Goal: Task Accomplishment & Management: Complete application form

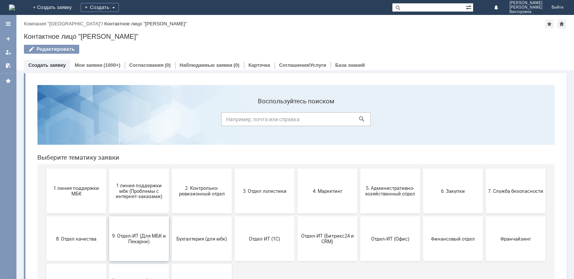
drag, startPoint x: 130, startPoint y: 235, endPoint x: 161, endPoint y: 314, distance: 84.4
click at [130, 235] on span "9. Отдел-ИТ (Для МБК и Пекарни)" at bounding box center [138, 238] width 55 height 11
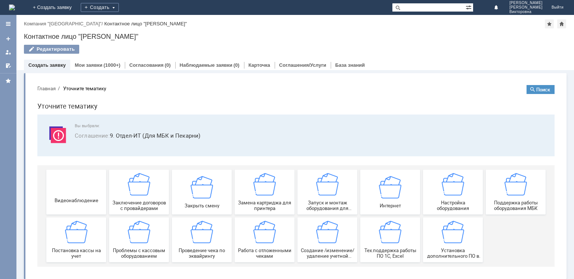
click at [329, 245] on div "Создание /изменение/удаление учетной записи пользователя МБК" at bounding box center [326, 240] width 55 height 38
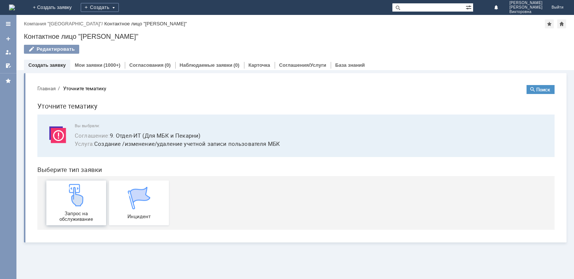
click at [69, 202] on img at bounding box center [76, 195] width 22 height 22
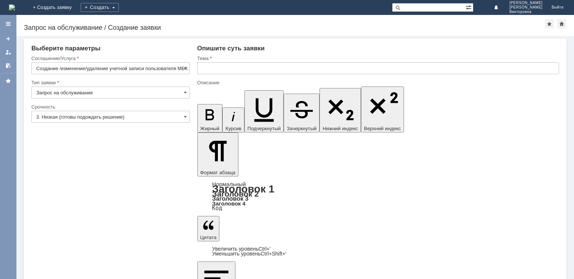
click at [214, 66] on input "text" at bounding box center [377, 68] width 361 height 12
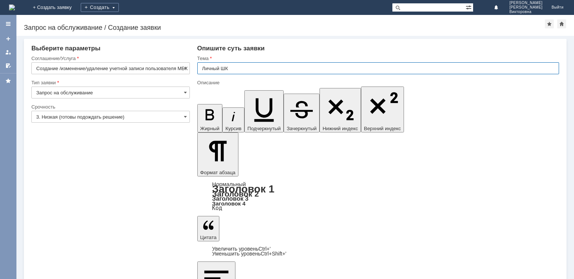
type input "Личный ШК"
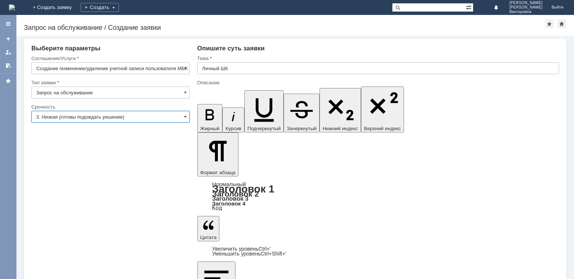
click at [70, 118] on input "3. Низкая (готовы подождать решение)" at bounding box center [110, 117] width 158 height 12
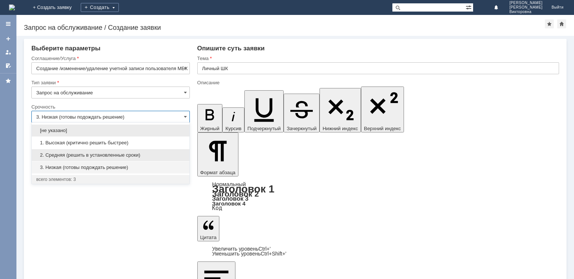
click at [63, 153] on span "2. Средняя (решить в установленные сроки)" at bounding box center [110, 155] width 149 height 6
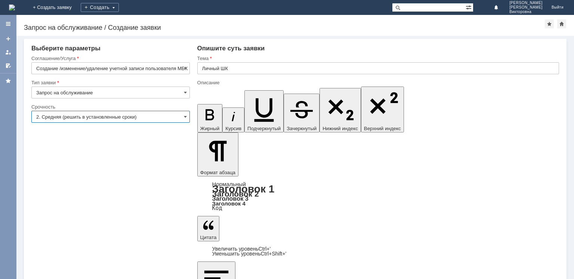
type input "2. Средняя (решить в установленные сроки)"
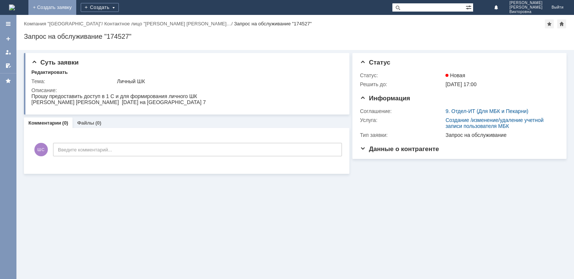
click at [76, 6] on link "+ Создать заявку" at bounding box center [52, 7] width 48 height 15
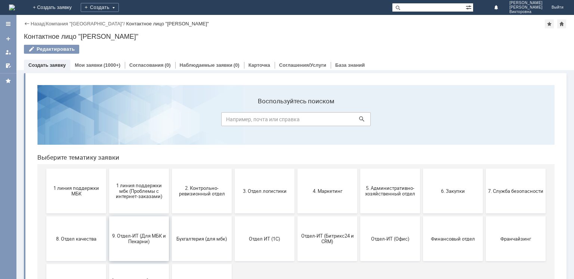
click at [134, 232] on button "9. Отдел-ИТ (Для МБК и Пекарни)" at bounding box center [139, 239] width 60 height 45
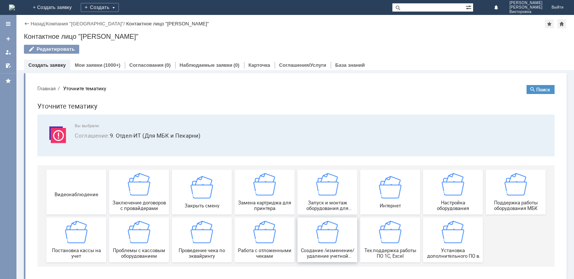
click at [319, 229] on img at bounding box center [327, 232] width 22 height 22
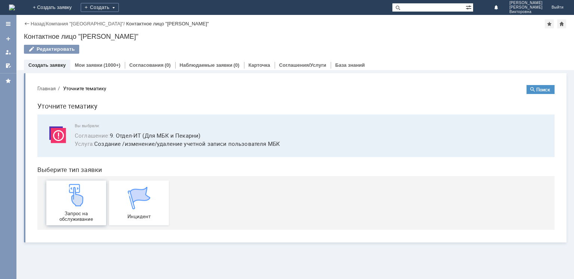
click at [79, 215] on span "Запрос на обслуживание" at bounding box center [76, 216] width 55 height 11
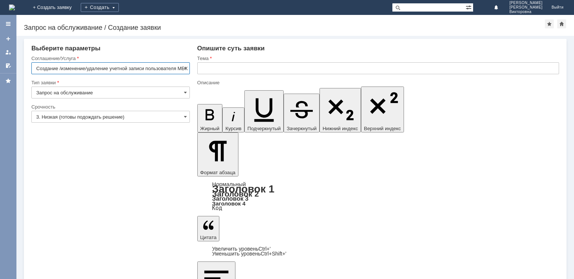
click at [209, 65] on input "text" at bounding box center [377, 68] width 361 height 12
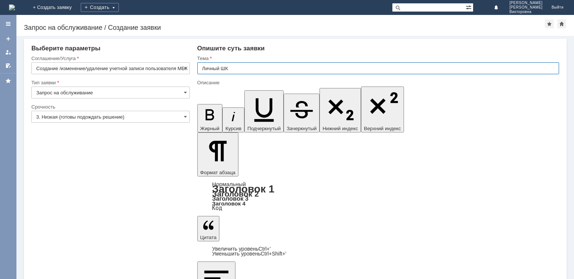
type input "Личный ШК"
drag, startPoint x: 99, startPoint y: 116, endPoint x: 95, endPoint y: 121, distance: 6.3
click at [99, 116] on input "3. Низкая (готовы подождать решение)" at bounding box center [110, 117] width 158 height 12
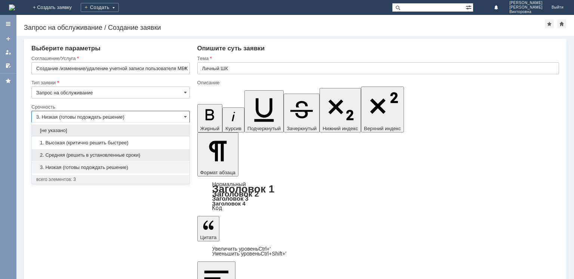
click at [75, 155] on span "2. Средняя (решить в установленные сроки)" at bounding box center [110, 155] width 149 height 6
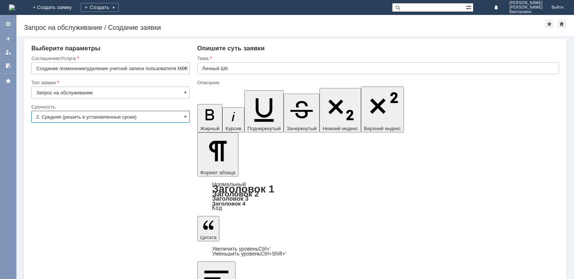
click at [72, 117] on input "2. Средняя (решить в установленные сроки)" at bounding box center [110, 117] width 158 height 12
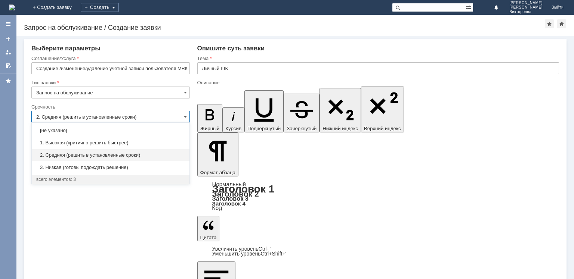
click at [70, 151] on div "2. Средняя (решить в установленные сроки)" at bounding box center [111, 155] width 158 height 12
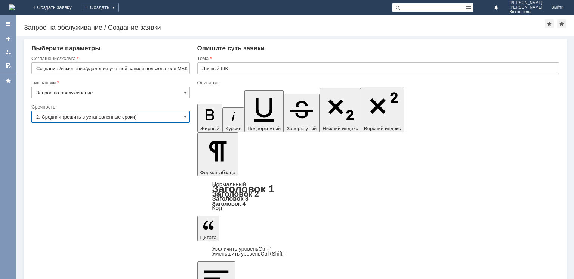
type input "2. Средняя (решить в установленные сроки)"
